Goal: Navigation & Orientation: Find specific page/section

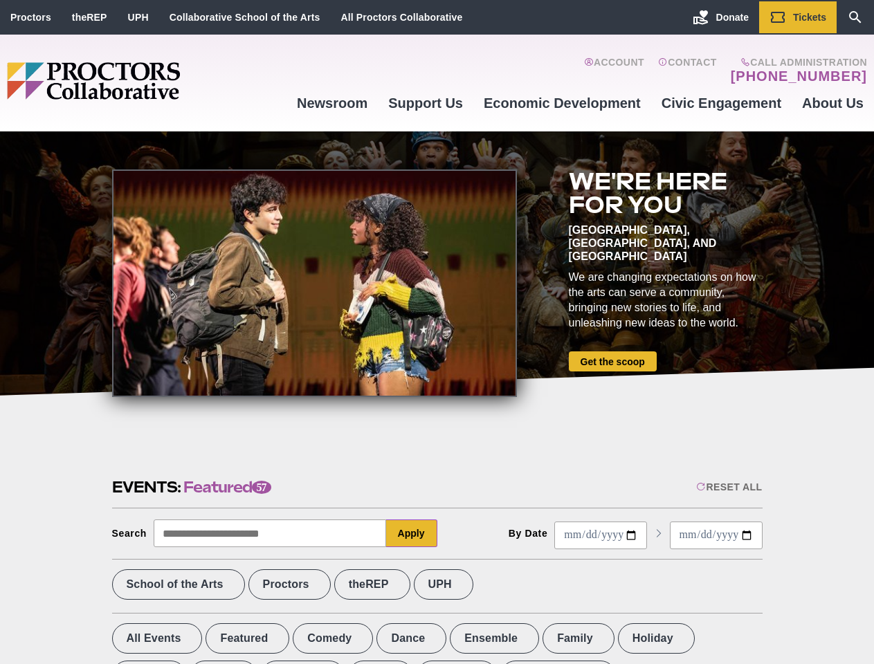
click at [437, 332] on div at bounding box center [314, 283] width 405 height 228
click at [728, 487] on div "Reset All" at bounding box center [729, 486] width 66 height 11
click at [412, 533] on button "Apply" at bounding box center [411, 534] width 51 height 28
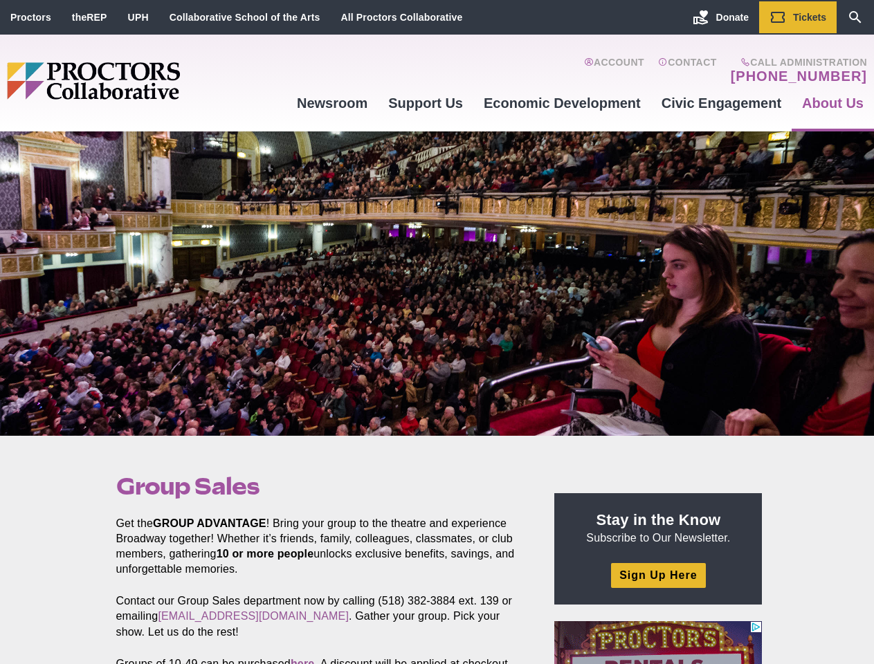
click at [437, 332] on div at bounding box center [437, 283] width 874 height 304
